Goal: Task Accomplishment & Management: Use online tool/utility

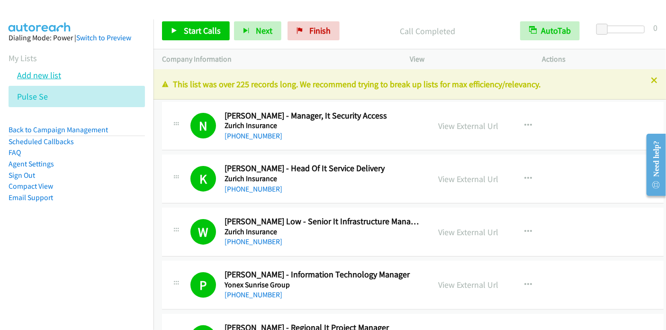
click at [49, 77] on link "Add new list" at bounding box center [39, 75] width 44 height 11
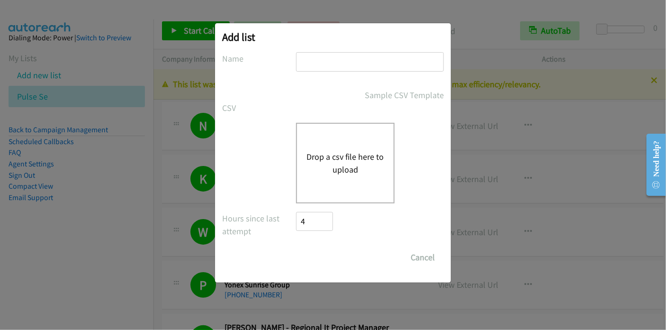
click at [322, 63] on input "text" at bounding box center [370, 61] width 148 height 19
type input "Pulse SE"
click at [336, 157] on button "Drop a csv file here to upload" at bounding box center [346, 163] width 78 height 26
click at [339, 156] on button "Drop a csv file here to upload" at bounding box center [346, 163] width 78 height 26
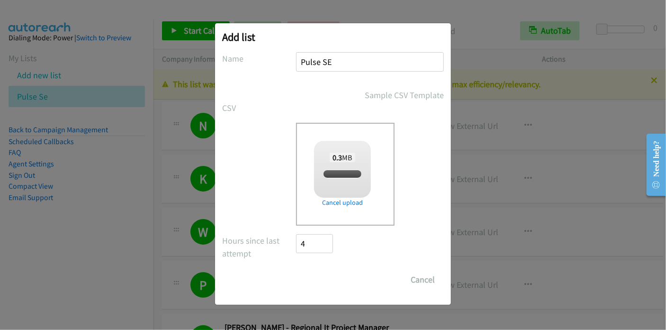
checkbox input "true"
click at [330, 280] on input "Save List" at bounding box center [321, 279] width 50 height 19
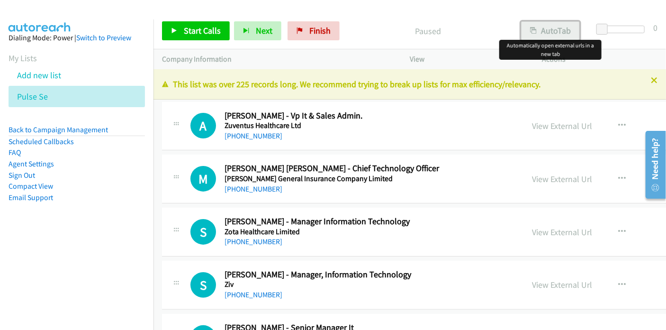
click at [556, 28] on button "AutoTab" at bounding box center [550, 30] width 59 height 19
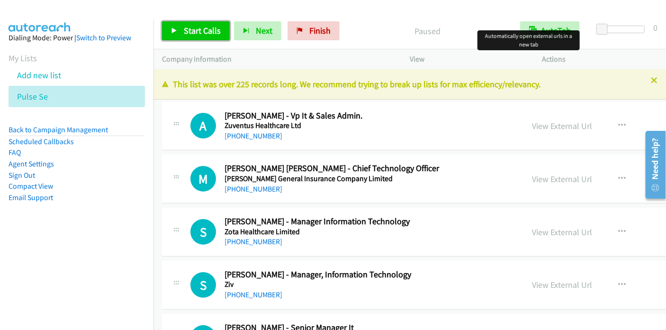
click at [200, 31] on span "Start Calls" at bounding box center [202, 30] width 37 height 11
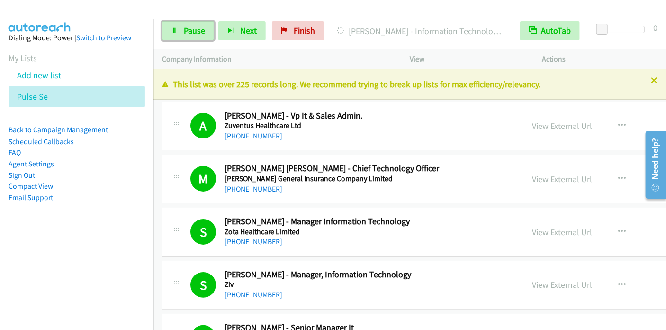
click at [200, 28] on span "Pause" at bounding box center [194, 30] width 21 height 11
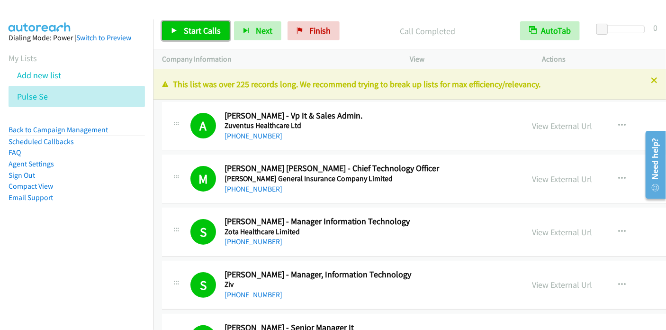
click at [191, 36] on link "Start Calls" at bounding box center [196, 30] width 68 height 19
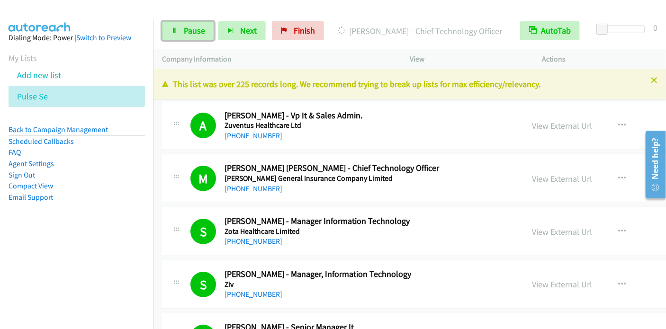
click at [190, 25] on span "Pause" at bounding box center [194, 30] width 21 height 11
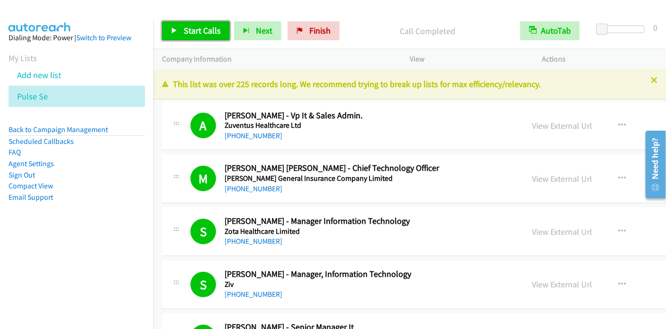
click at [191, 31] on span "Start Calls" at bounding box center [202, 30] width 37 height 11
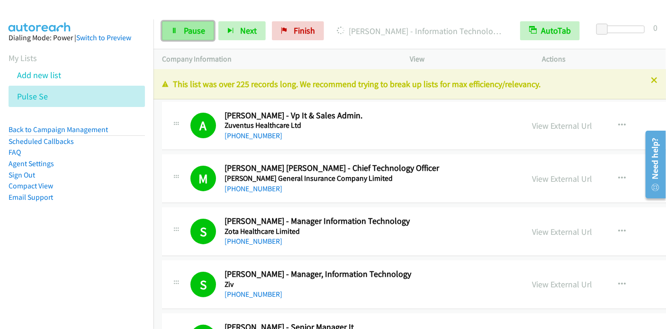
click at [182, 36] on link "Pause" at bounding box center [188, 30] width 52 height 19
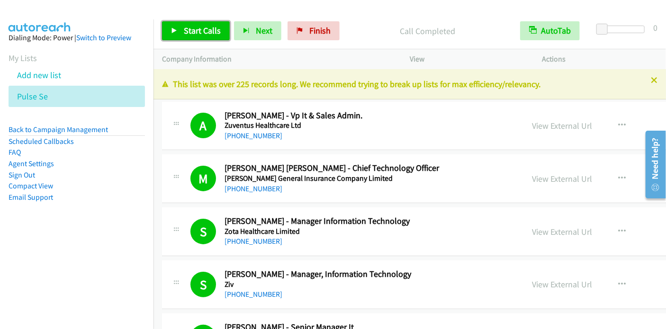
click at [198, 28] on span "Start Calls" at bounding box center [202, 30] width 37 height 11
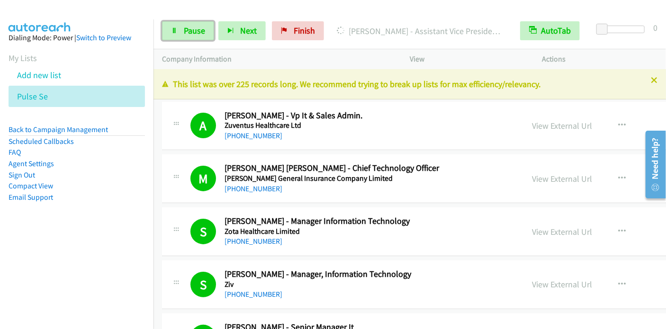
click at [197, 26] on span "Pause" at bounding box center [194, 30] width 21 height 11
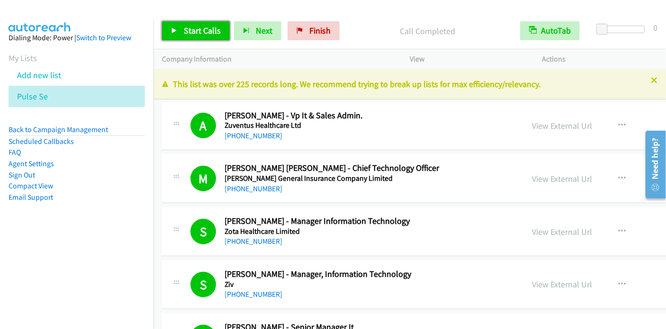
click at [185, 35] on span "Start Calls" at bounding box center [202, 30] width 37 height 11
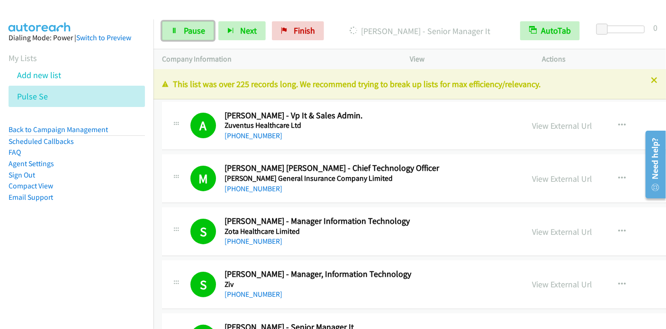
click at [179, 32] on link "Pause" at bounding box center [188, 30] width 52 height 19
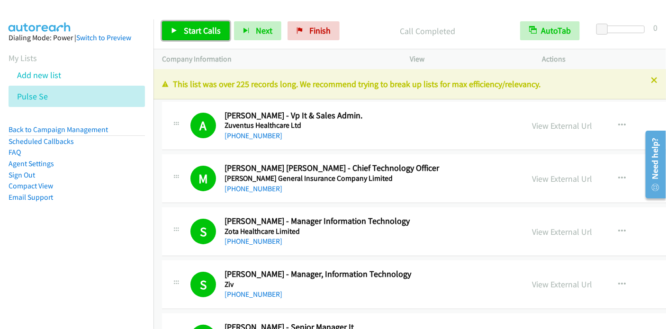
click at [190, 30] on span "Start Calls" at bounding box center [202, 30] width 37 height 11
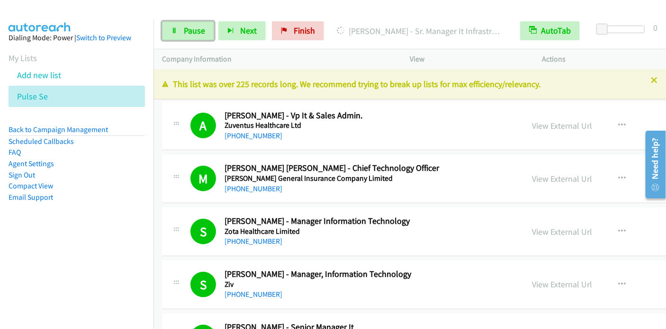
drag, startPoint x: 182, startPoint y: 30, endPoint x: 210, endPoint y: 12, distance: 33.6
click at [183, 30] on link "Pause" at bounding box center [188, 30] width 52 height 19
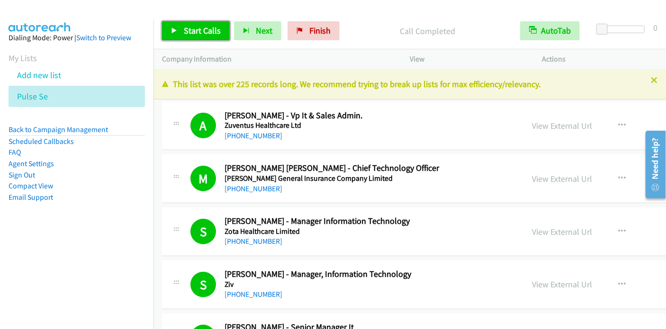
click at [201, 34] on span "Start Calls" at bounding box center [202, 30] width 37 height 11
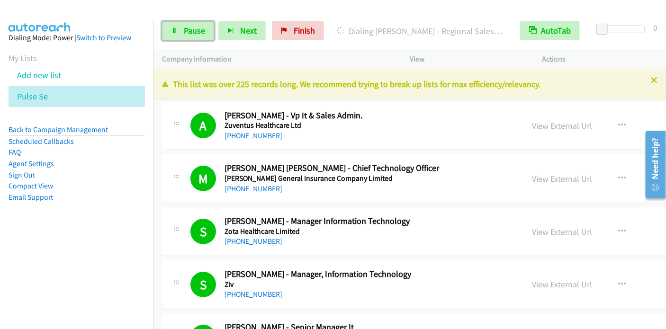
drag, startPoint x: 188, startPoint y: 34, endPoint x: 220, endPoint y: 1, distance: 45.9
click at [188, 35] on span "Pause" at bounding box center [194, 30] width 21 height 11
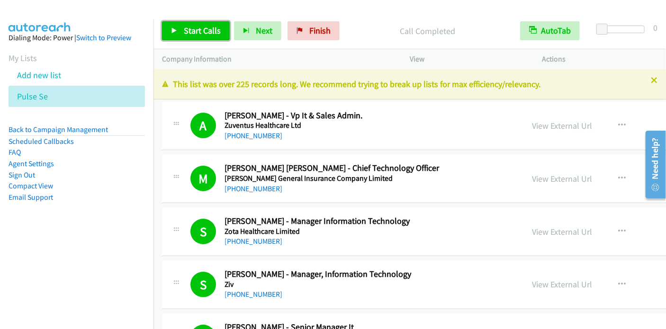
click at [176, 28] on icon at bounding box center [174, 31] width 7 height 7
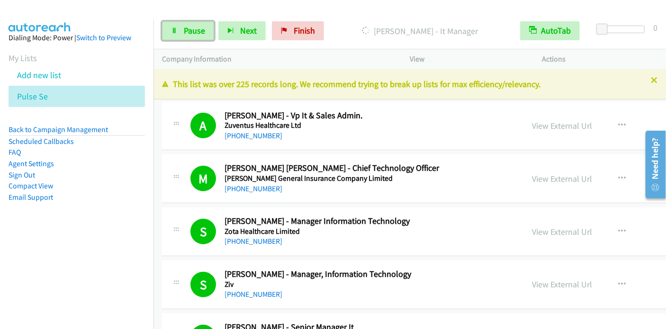
drag, startPoint x: 178, startPoint y: 26, endPoint x: 205, endPoint y: 3, distance: 35.3
click at [179, 26] on link "Pause" at bounding box center [188, 30] width 52 height 19
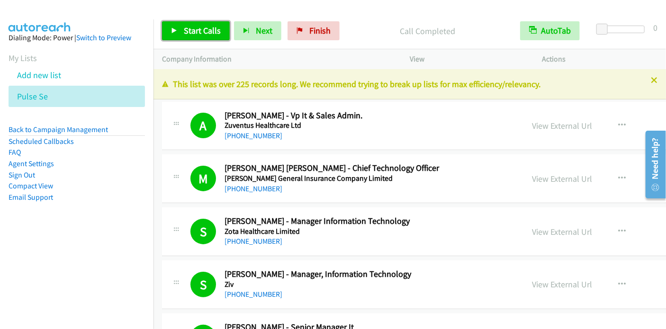
click at [186, 32] on span "Start Calls" at bounding box center [202, 30] width 37 height 11
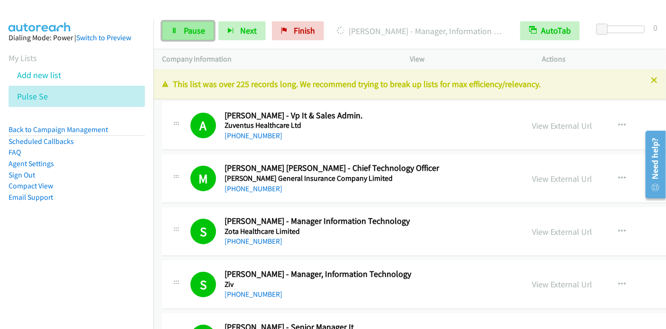
click at [188, 30] on span "Pause" at bounding box center [194, 30] width 21 height 11
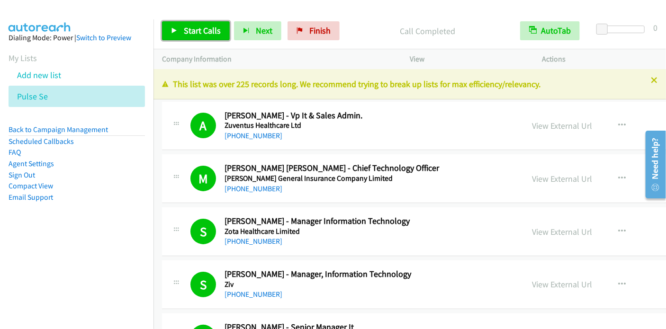
click at [214, 35] on span "Start Calls" at bounding box center [202, 30] width 37 height 11
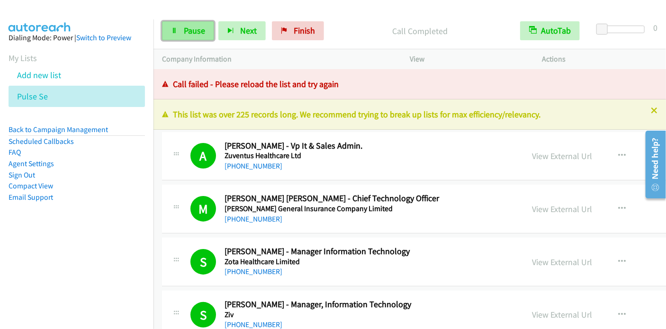
click at [199, 30] on span "Pause" at bounding box center [194, 30] width 21 height 11
click at [182, 30] on link "Pause" at bounding box center [188, 30] width 52 height 19
click at [174, 30] on icon at bounding box center [174, 31] width 7 height 7
click at [195, 29] on span "Pause" at bounding box center [194, 30] width 21 height 11
click at [192, 36] on link "Pause" at bounding box center [188, 30] width 52 height 19
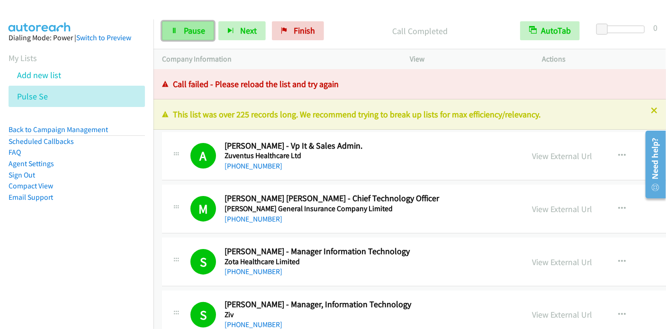
click at [192, 35] on span "Pause" at bounding box center [194, 30] width 21 height 11
click at [174, 32] on icon at bounding box center [174, 31] width 7 height 7
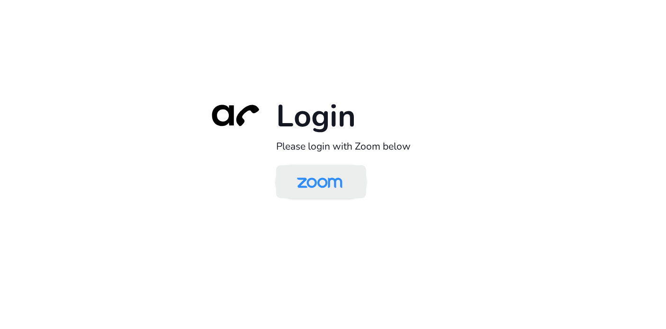
click at [321, 186] on img at bounding box center [319, 182] width 65 height 31
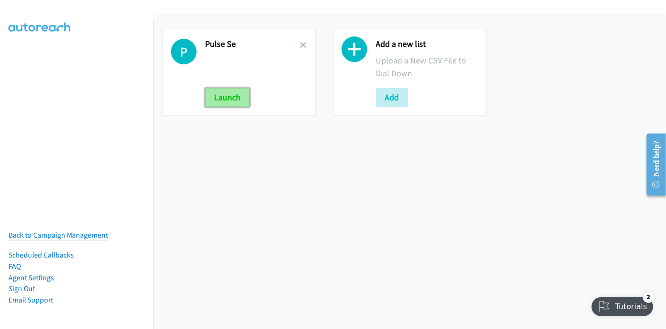
click at [235, 99] on button "Launch" at bounding box center [227, 97] width 45 height 19
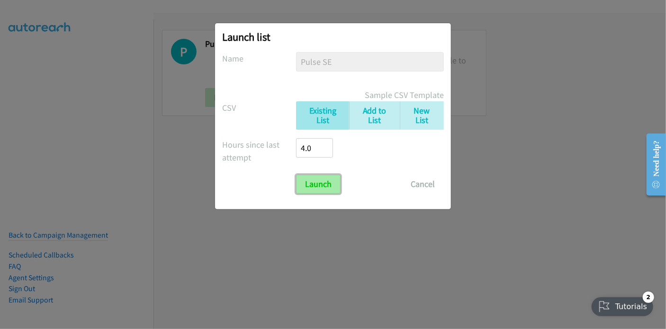
click at [320, 186] on input "Launch" at bounding box center [318, 184] width 45 height 19
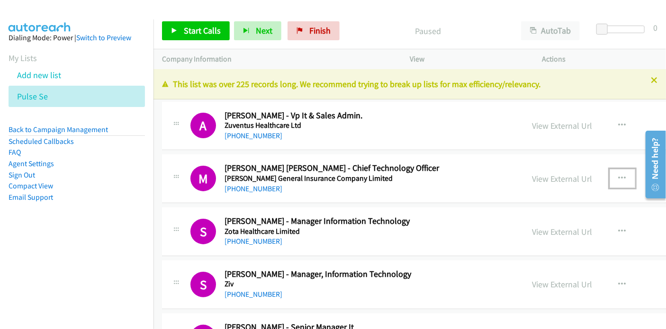
click at [619, 180] on icon "button" at bounding box center [623, 179] width 8 height 8
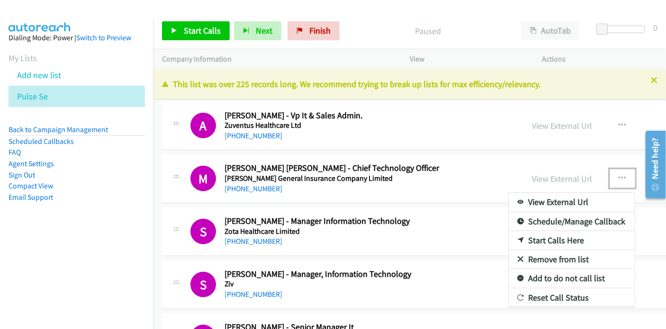
click at [522, 238] on link "Start Calls Here" at bounding box center [572, 240] width 126 height 19
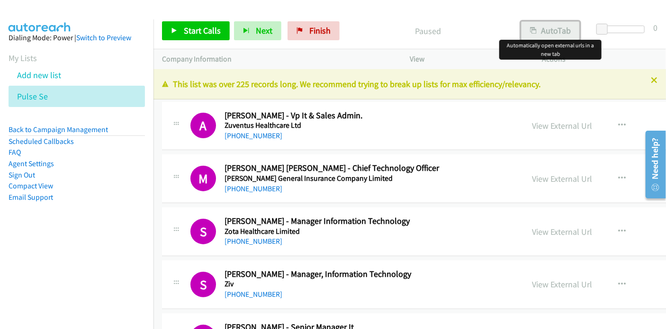
click at [553, 30] on button "AutoTab" at bounding box center [550, 30] width 59 height 19
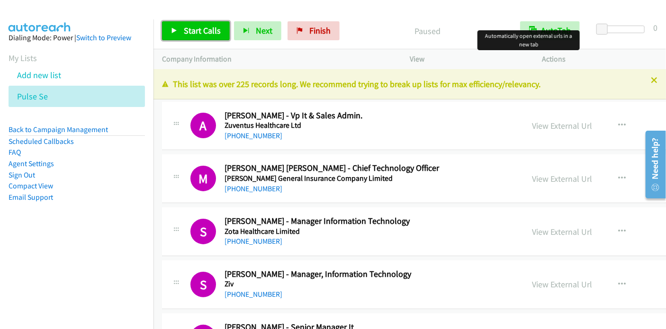
click at [199, 32] on span "Start Calls" at bounding box center [202, 30] width 37 height 11
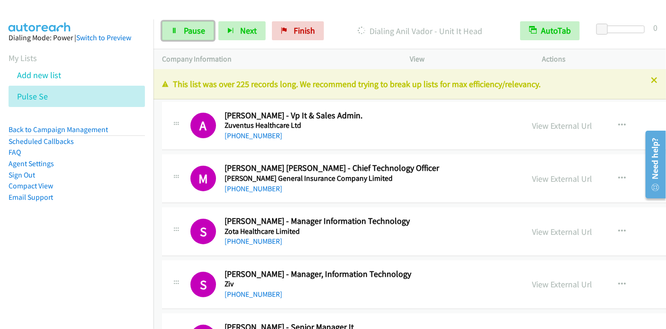
drag, startPoint x: 184, startPoint y: 32, endPoint x: 223, endPoint y: 0, distance: 50.2
click at [184, 32] on span "Pause" at bounding box center [194, 30] width 21 height 11
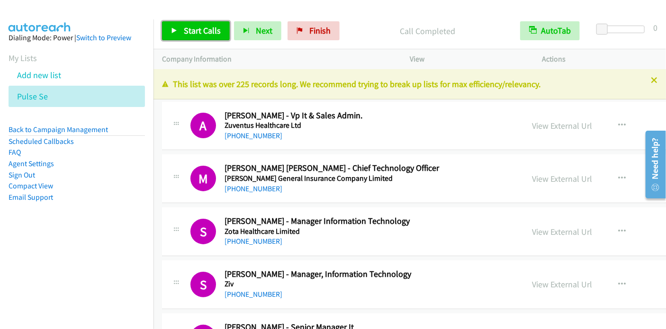
click at [211, 28] on span "Start Calls" at bounding box center [202, 30] width 37 height 11
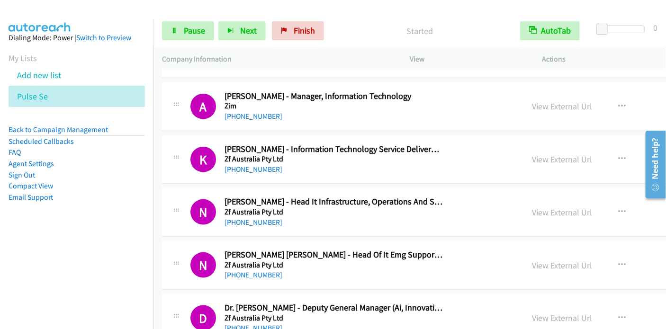
scroll to position [569, 0]
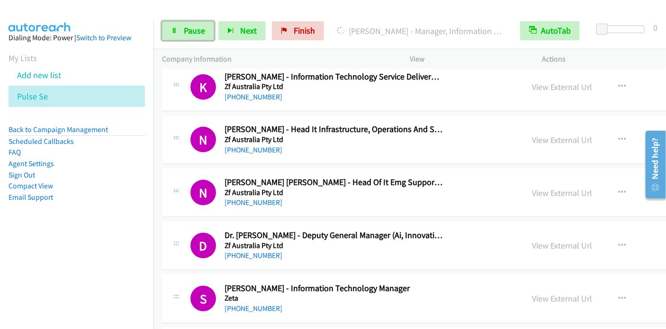
click at [184, 29] on span "Pause" at bounding box center [194, 30] width 21 height 11
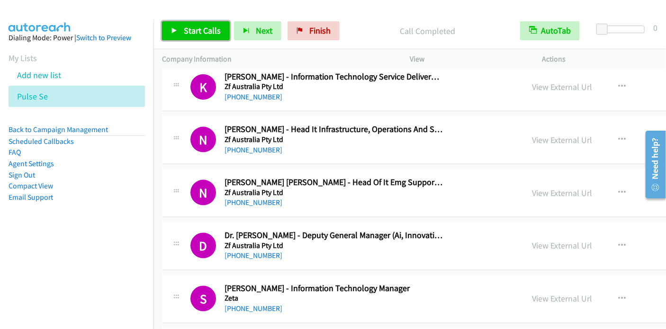
click at [192, 29] on span "Start Calls" at bounding box center [202, 30] width 37 height 11
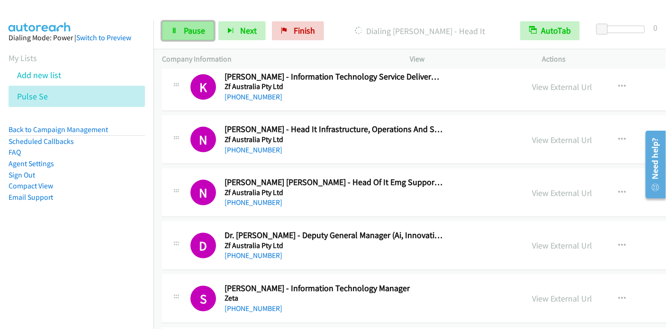
click at [182, 28] on link "Pause" at bounding box center [188, 30] width 52 height 19
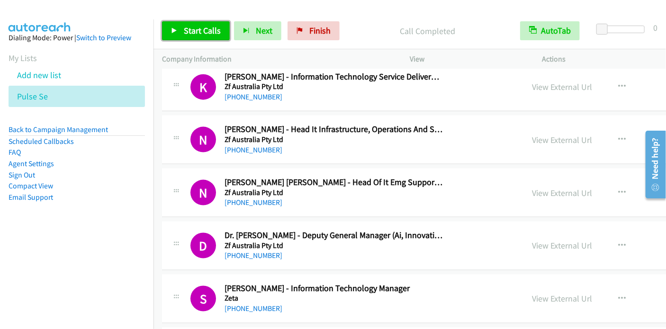
click at [205, 28] on span "Start Calls" at bounding box center [202, 30] width 37 height 11
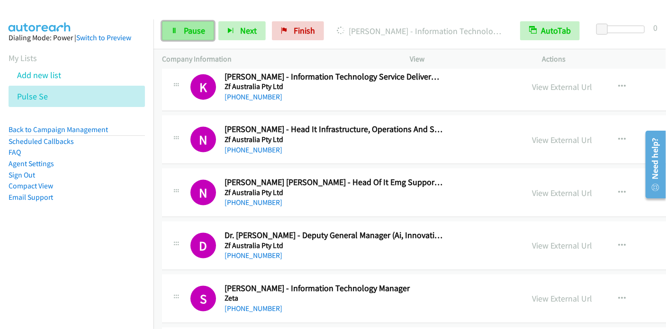
click at [178, 30] on link "Pause" at bounding box center [188, 30] width 52 height 19
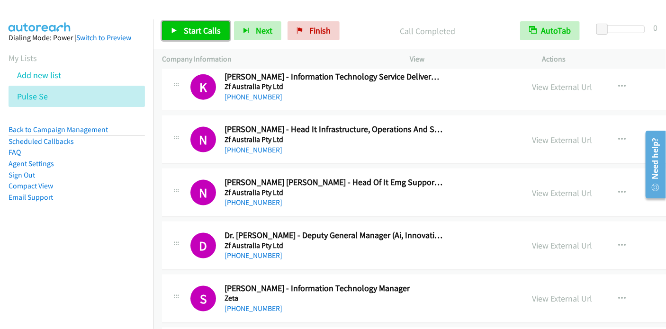
click at [187, 34] on span "Start Calls" at bounding box center [202, 30] width 37 height 11
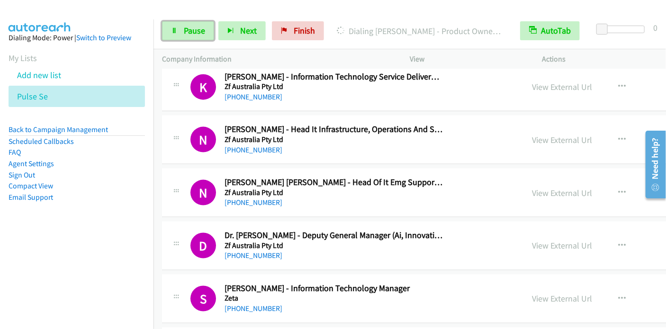
click at [171, 32] on icon at bounding box center [174, 31] width 7 height 7
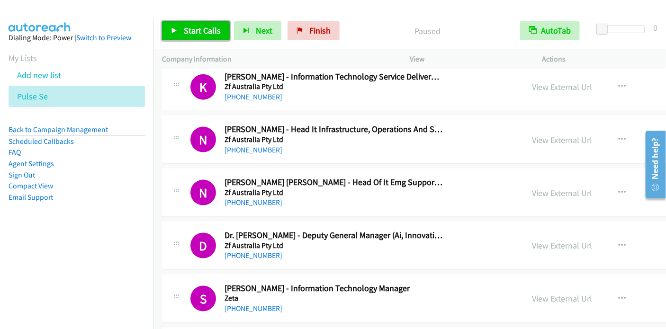
click at [186, 34] on span "Start Calls" at bounding box center [202, 30] width 37 height 11
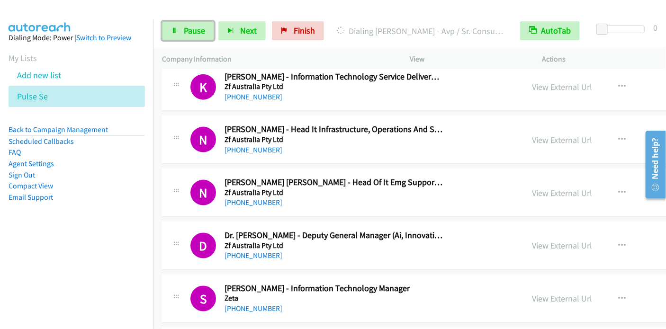
click at [187, 29] on span "Pause" at bounding box center [194, 30] width 21 height 11
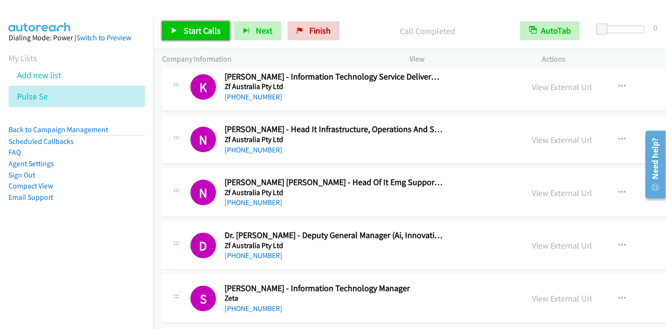
click at [189, 28] on span "Start Calls" at bounding box center [202, 30] width 37 height 11
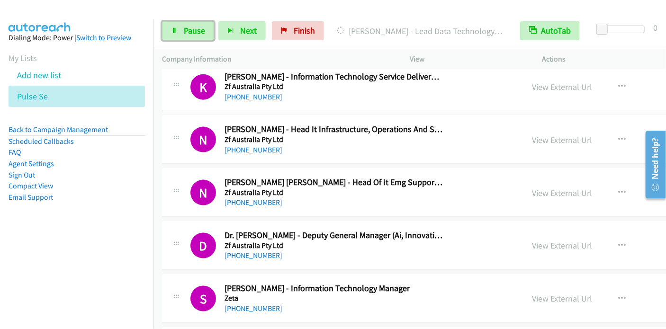
click at [189, 35] on span "Pause" at bounding box center [194, 30] width 21 height 11
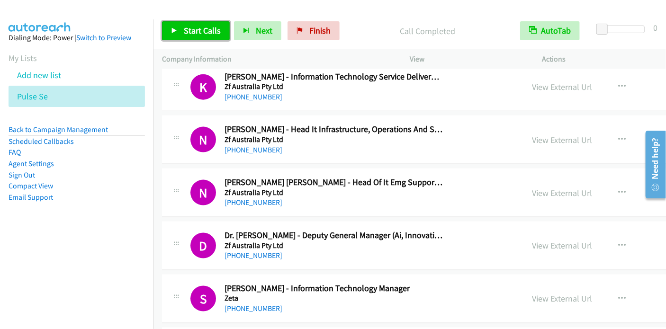
click at [184, 27] on span "Start Calls" at bounding box center [202, 30] width 37 height 11
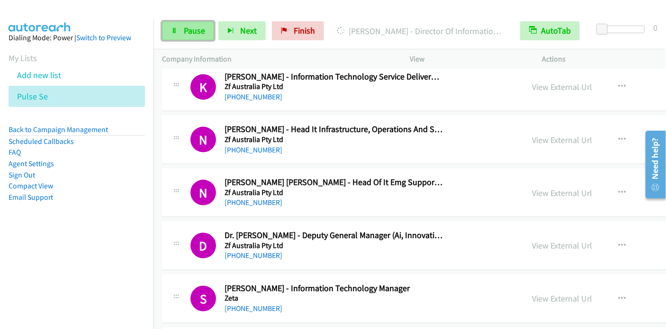
click at [198, 34] on span "Pause" at bounding box center [194, 30] width 21 height 11
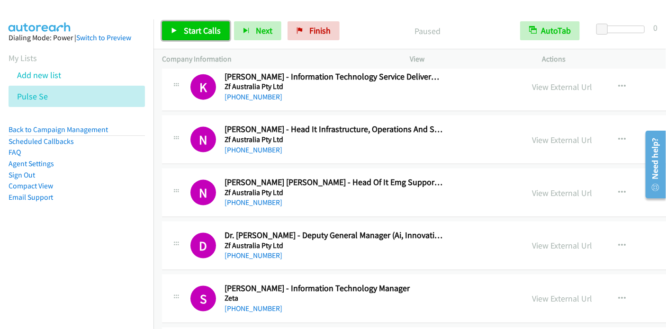
click at [198, 32] on span "Start Calls" at bounding box center [202, 30] width 37 height 11
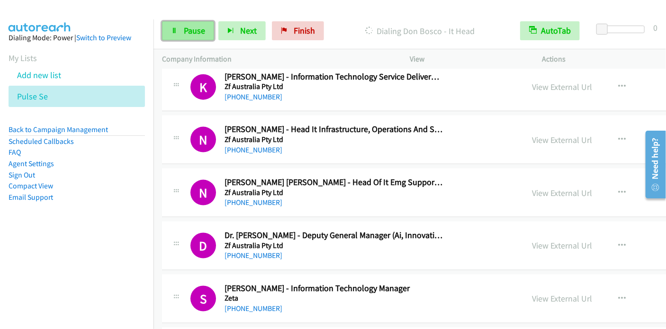
click at [202, 35] on span "Pause" at bounding box center [194, 30] width 21 height 11
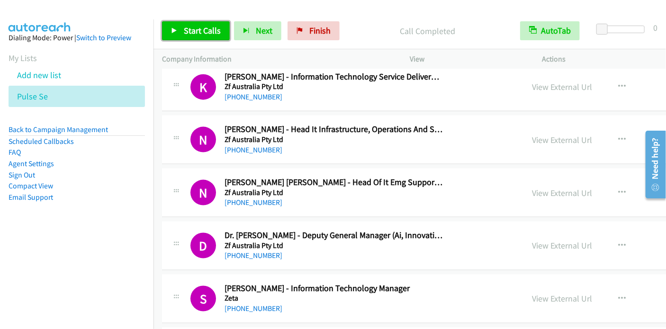
click at [202, 34] on span "Start Calls" at bounding box center [202, 30] width 37 height 11
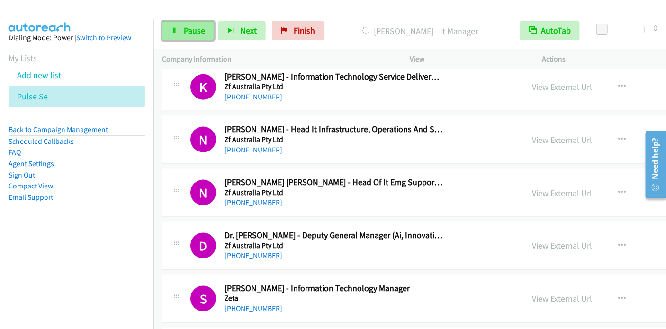
click at [197, 29] on span "Pause" at bounding box center [194, 30] width 21 height 11
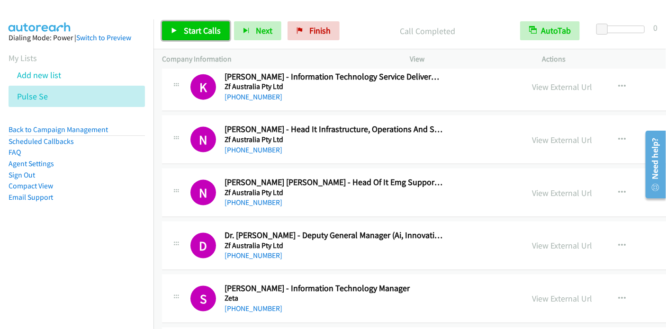
click at [201, 31] on span "Start Calls" at bounding box center [202, 30] width 37 height 11
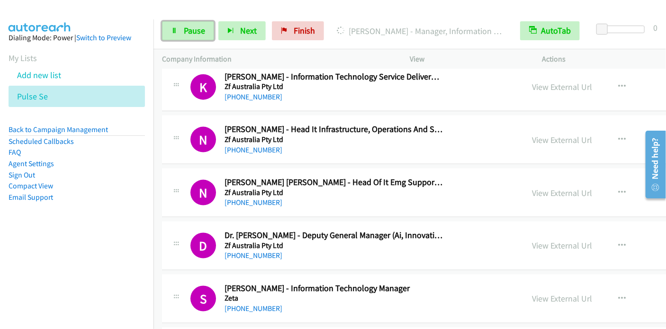
click at [186, 26] on span "Pause" at bounding box center [194, 30] width 21 height 11
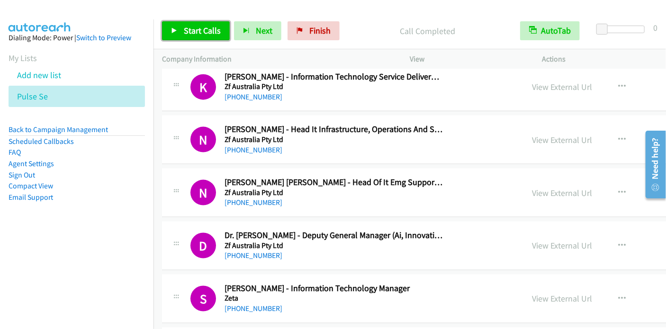
click at [182, 30] on link "Start Calls" at bounding box center [196, 30] width 68 height 19
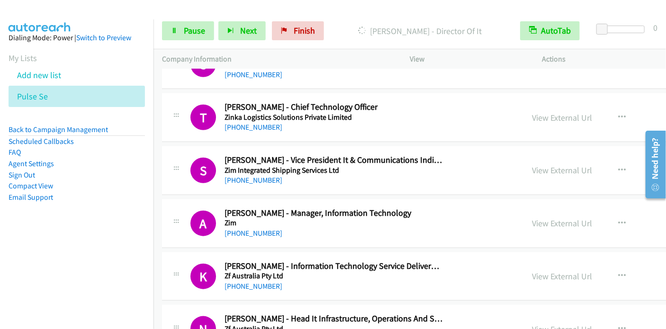
scroll to position [237, 0]
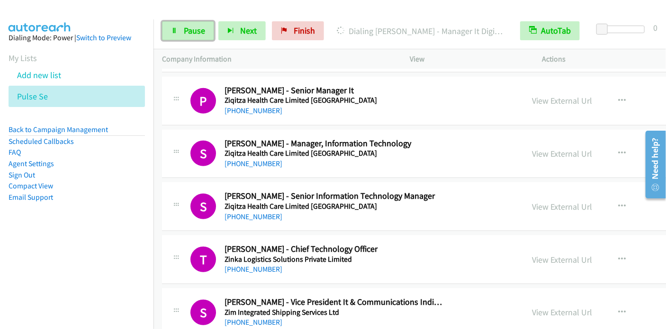
drag, startPoint x: 186, startPoint y: 34, endPoint x: 212, endPoint y: 0, distance: 42.6
click at [186, 34] on span "Pause" at bounding box center [194, 30] width 21 height 11
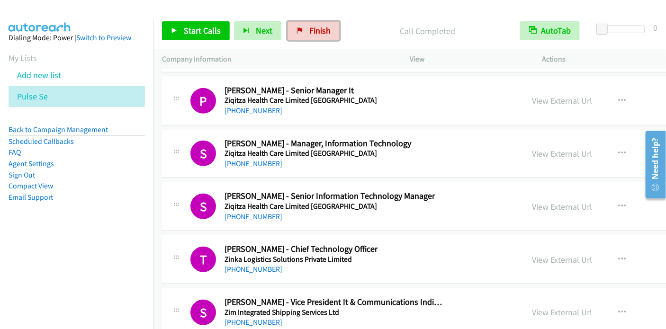
click at [309, 26] on span "Finish" at bounding box center [319, 30] width 21 height 11
